Goal: Obtain resource: Obtain resource

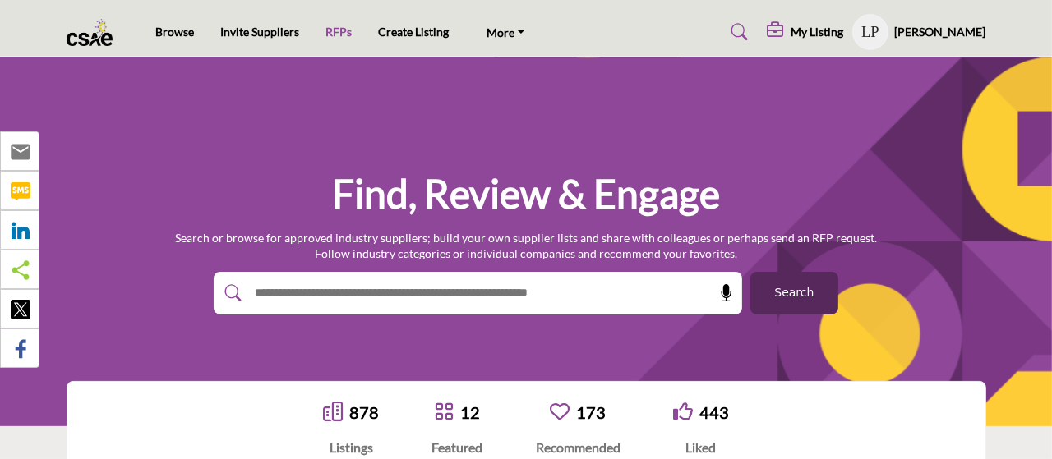
click at [342, 30] on link "RFPs" at bounding box center [338, 32] width 26 height 14
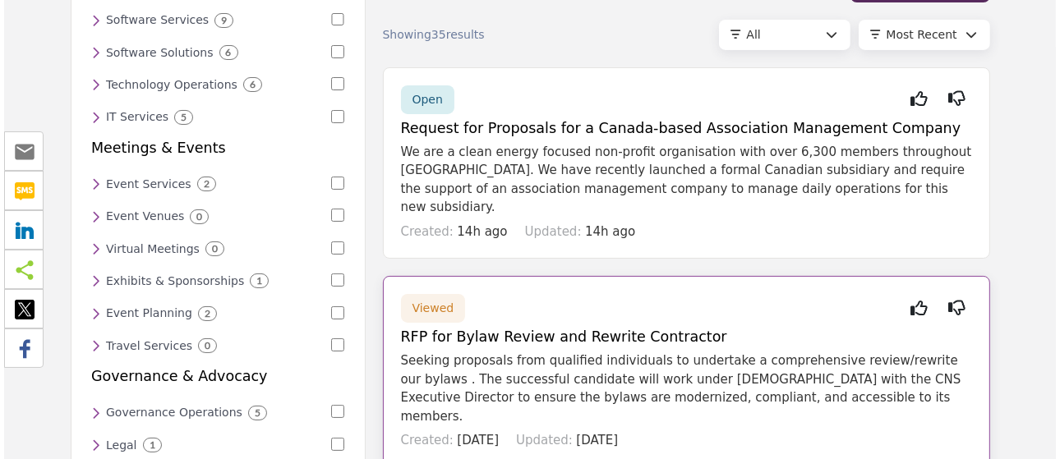
scroll to position [164, 0]
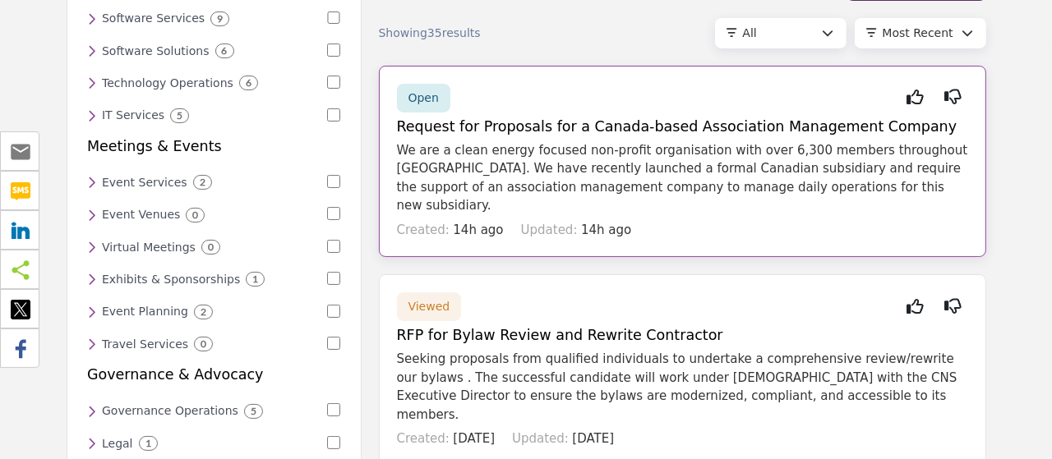
click at [841, 180] on p "We are a clean energy focused non-profit organisation with over 6,300 members t…" at bounding box center [682, 178] width 571 height 74
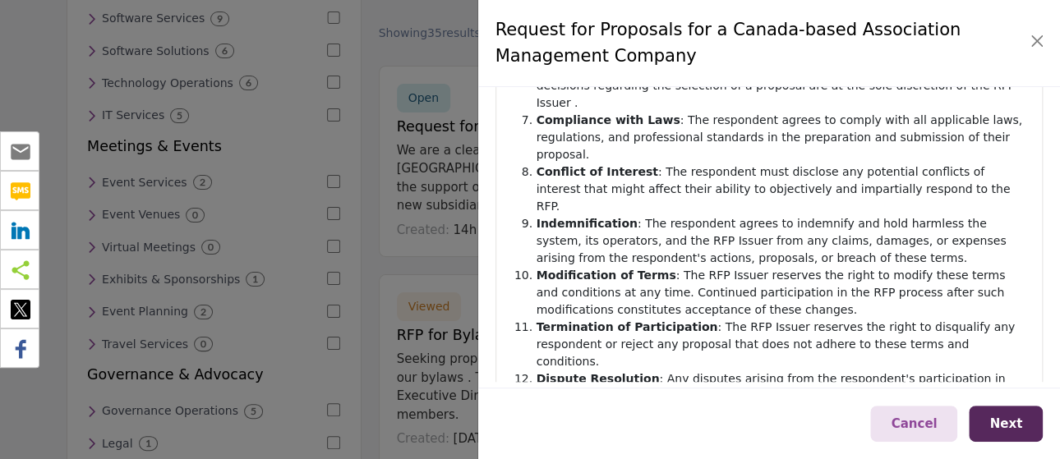
scroll to position [505, 0]
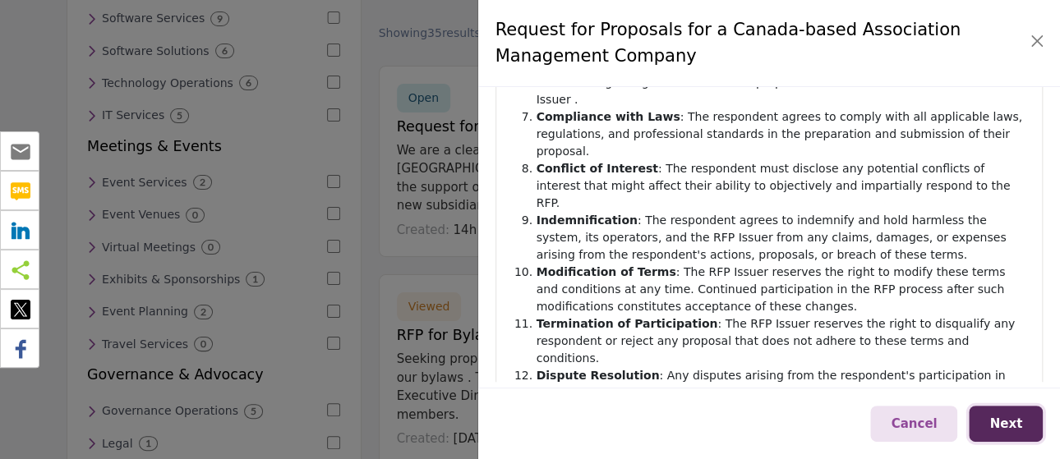
click at [1036, 408] on button "Next" at bounding box center [1006, 424] width 74 height 37
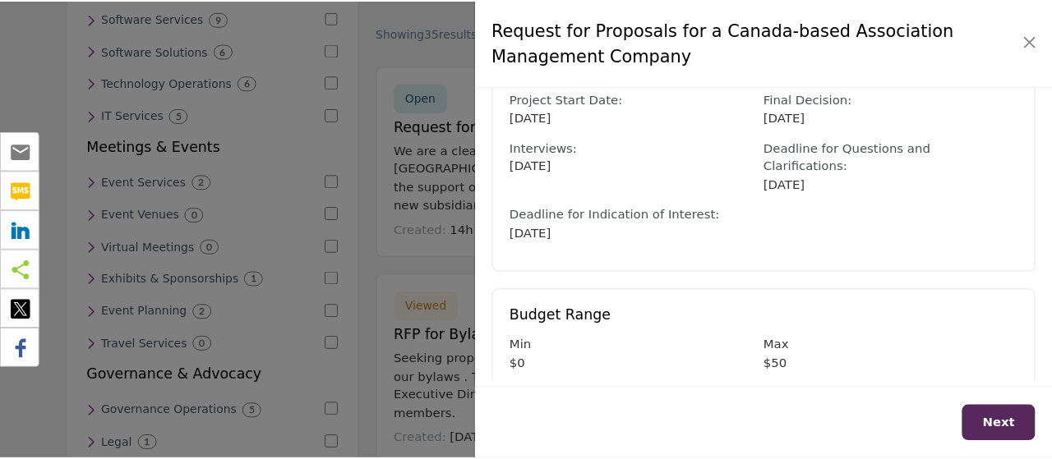
scroll to position [409, 0]
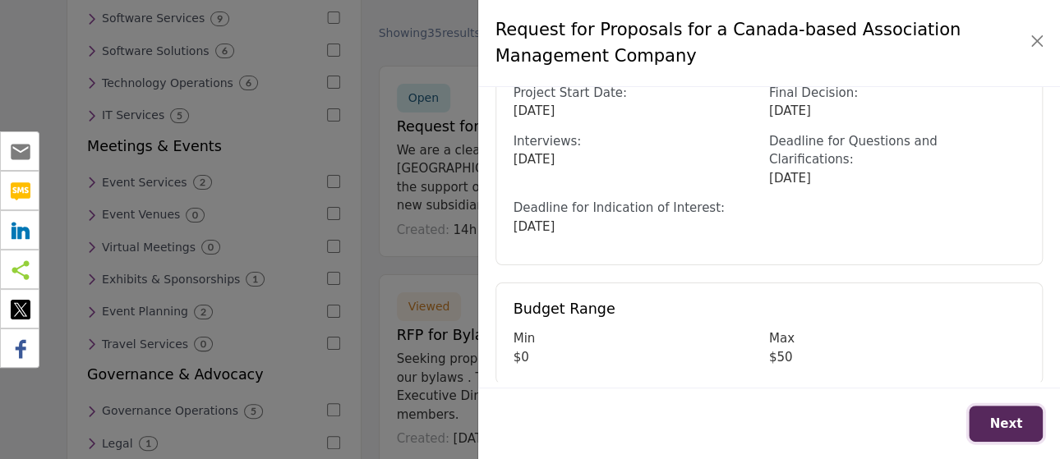
click at [1005, 432] on button "Next" at bounding box center [1006, 424] width 74 height 37
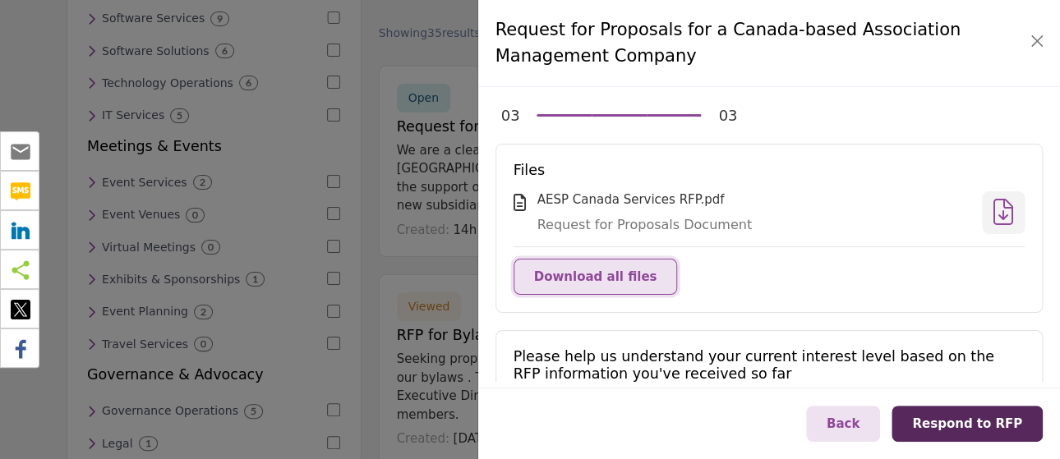
click at [616, 292] on button "Download all files" at bounding box center [596, 277] width 164 height 37
click at [1036, 36] on button "Close" at bounding box center [1037, 41] width 23 height 23
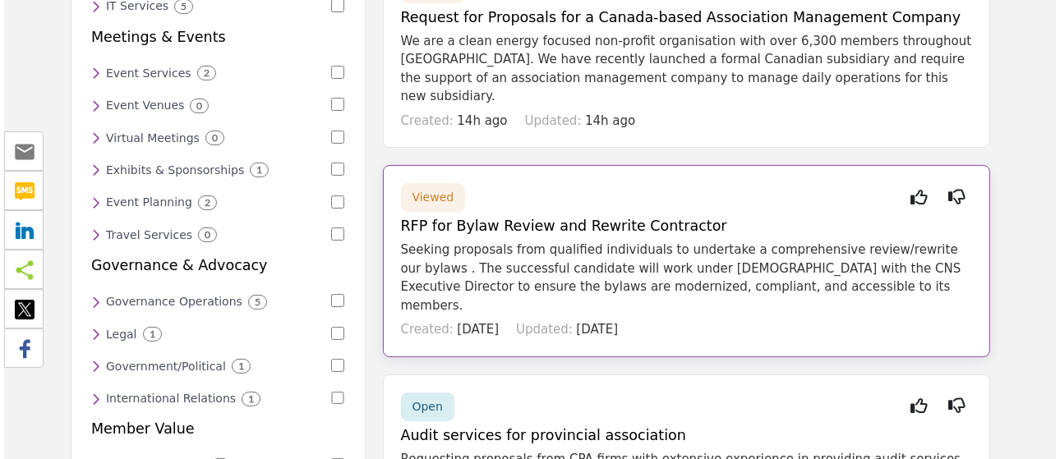
scroll to position [274, 0]
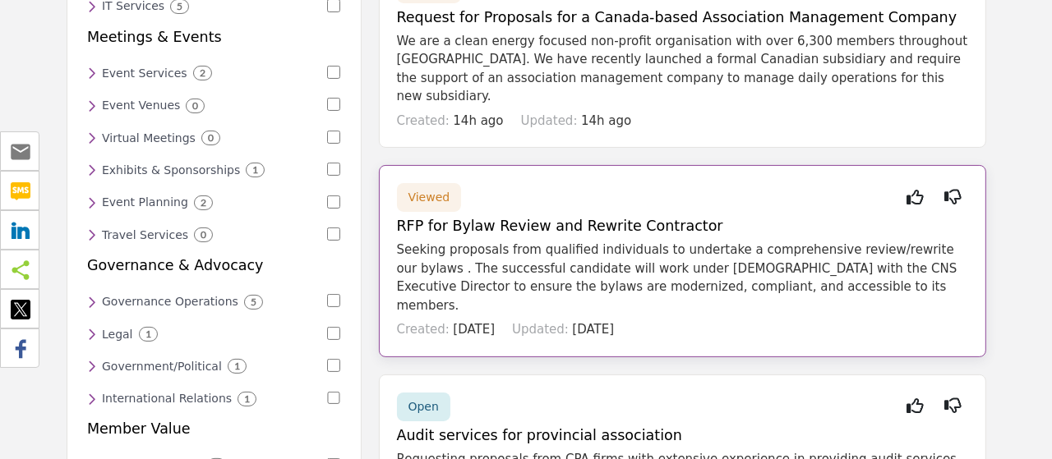
click at [648, 241] on p "Seeking proposals from qualified individuals to undertake a comprehensive revie…" at bounding box center [682, 278] width 571 height 74
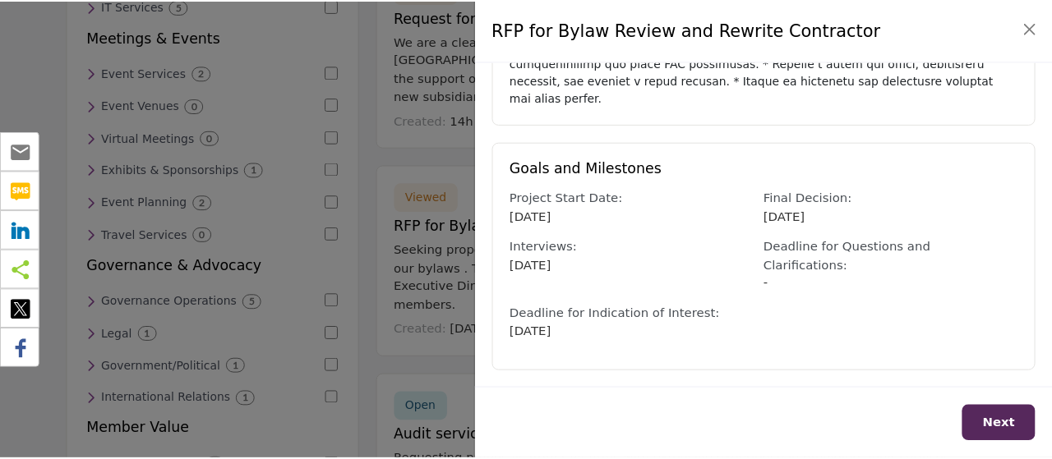
scroll to position [712, 0]
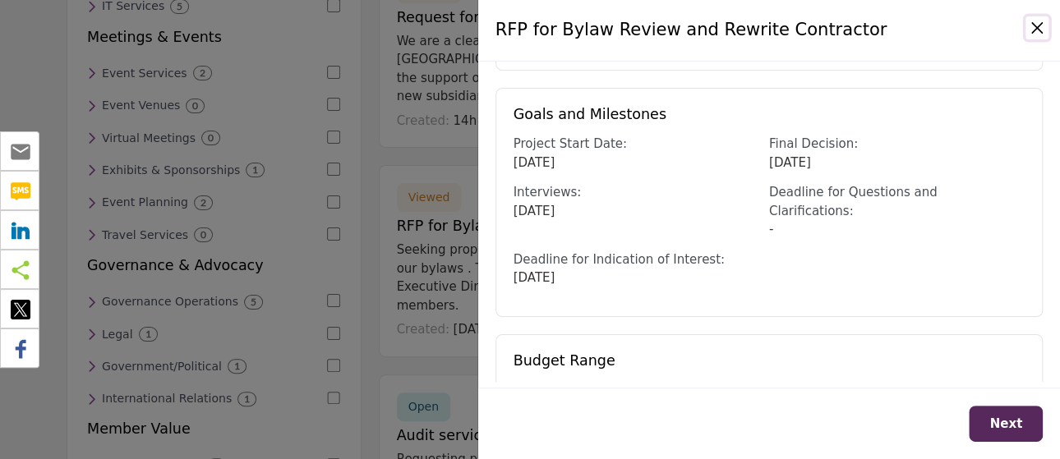
click at [1032, 26] on button "Close" at bounding box center [1037, 27] width 23 height 23
